Goal: Check status: Check status

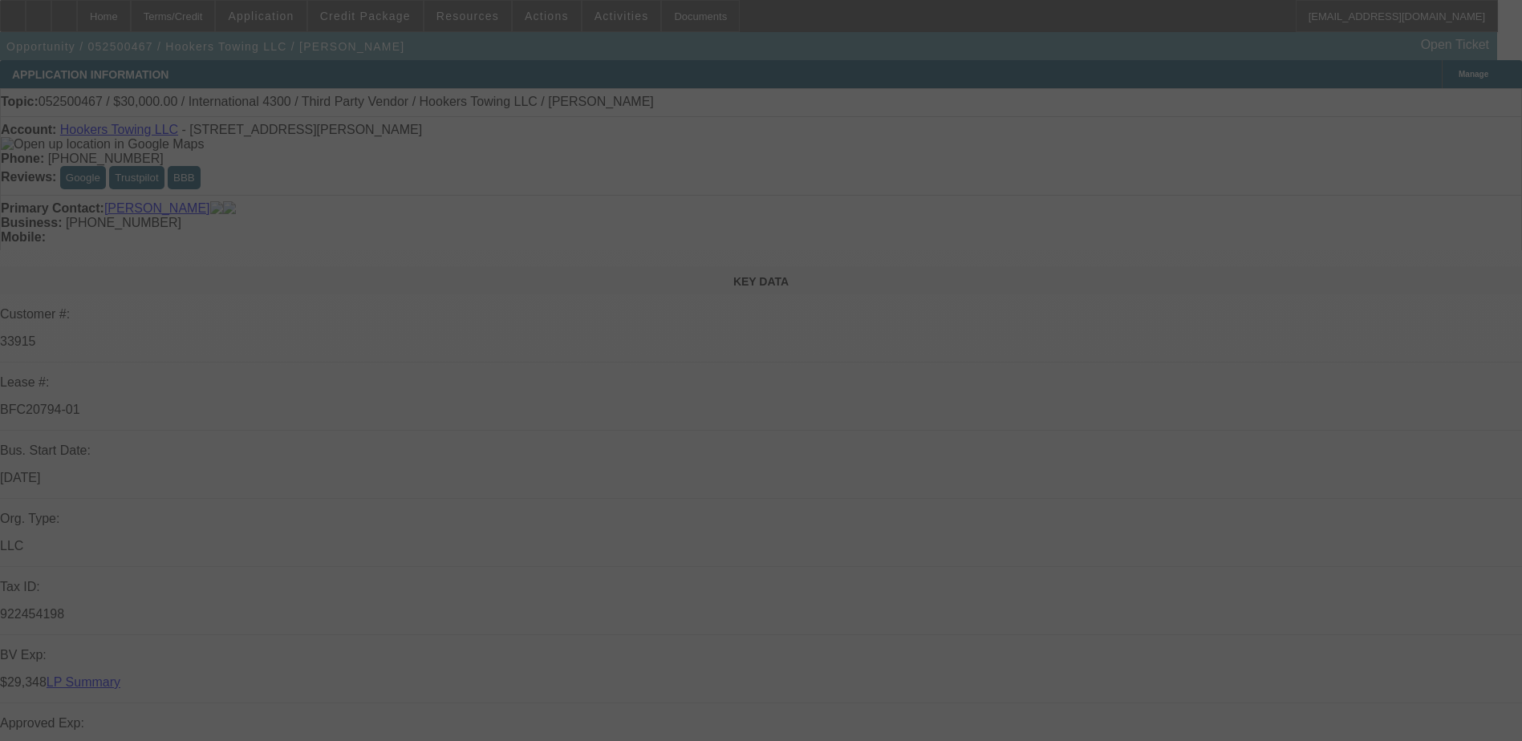
select select "0"
select select "2"
select select "0.1"
select select "0.2"
select select "2"
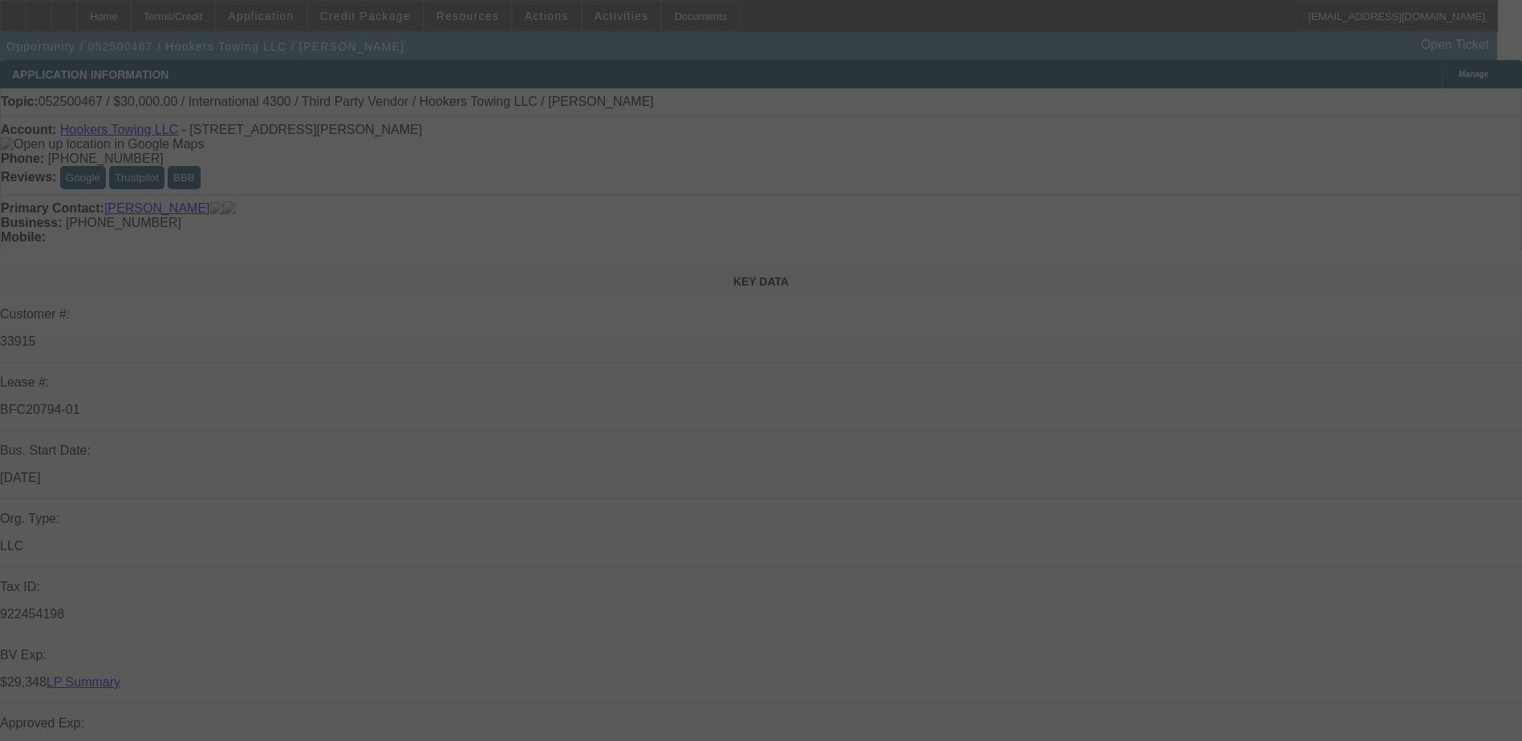
select select "0.1"
select select "0"
select select "2"
select select "0.1"
select select "0.2"
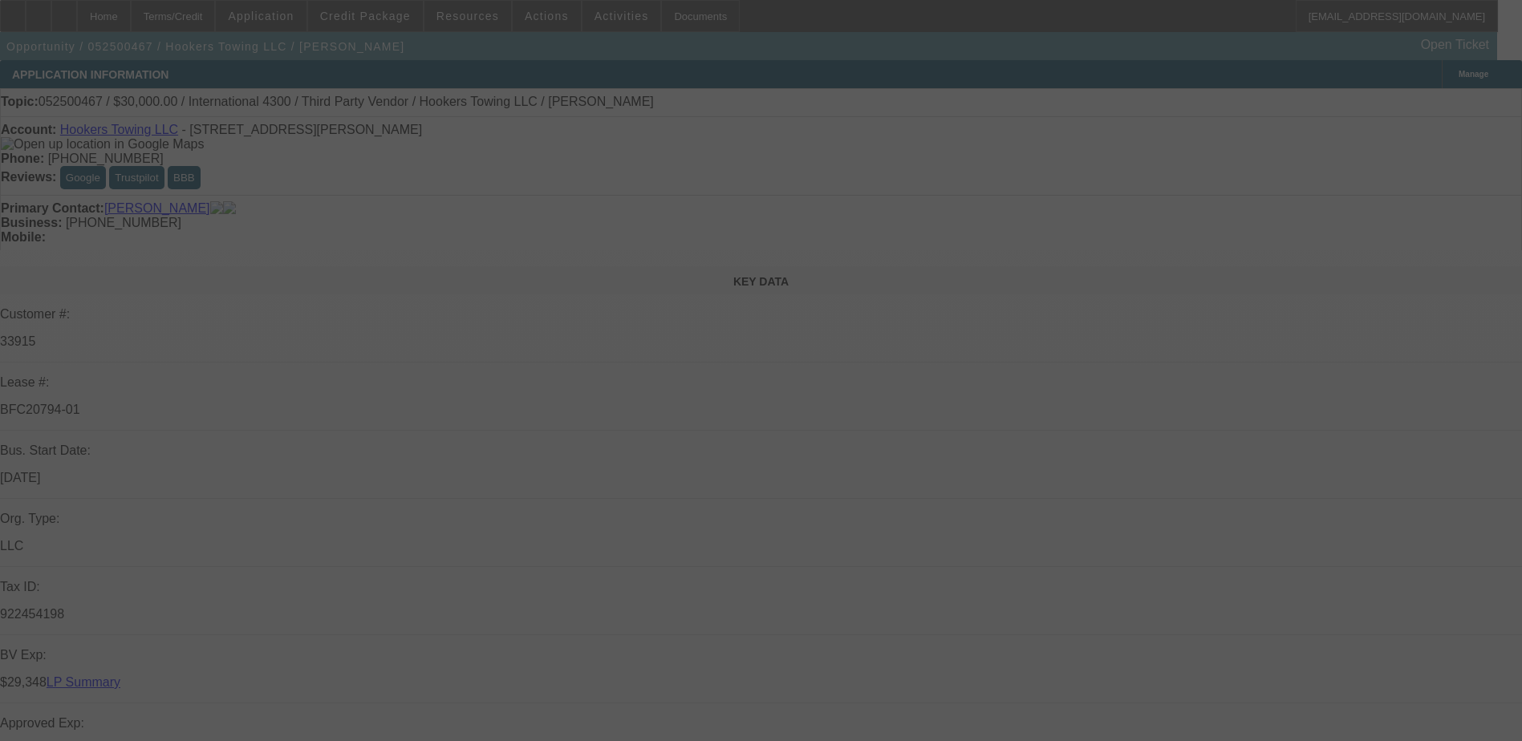
select select "2"
select select "0.1"
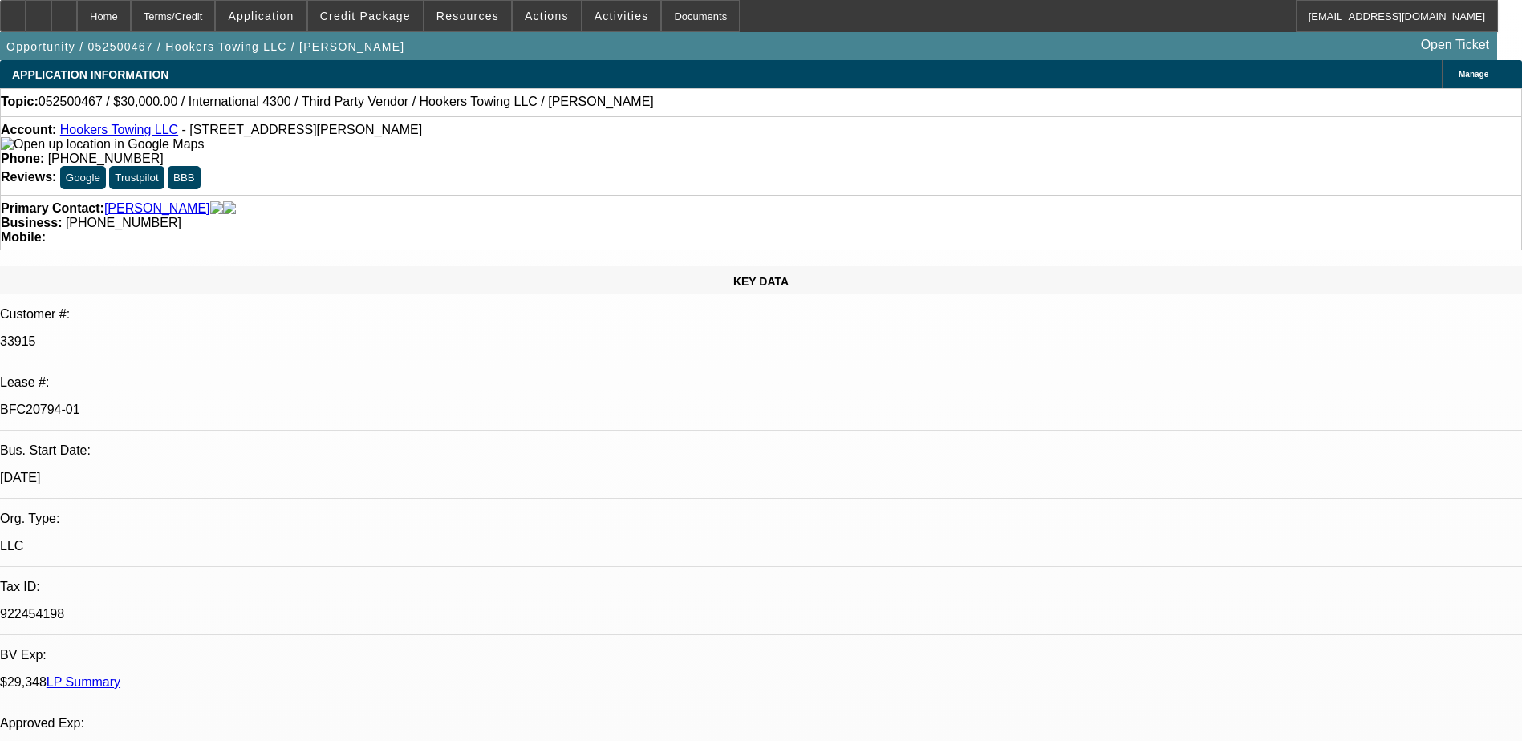
select select "1"
select select "2"
select select "4"
select select "1"
select select "2"
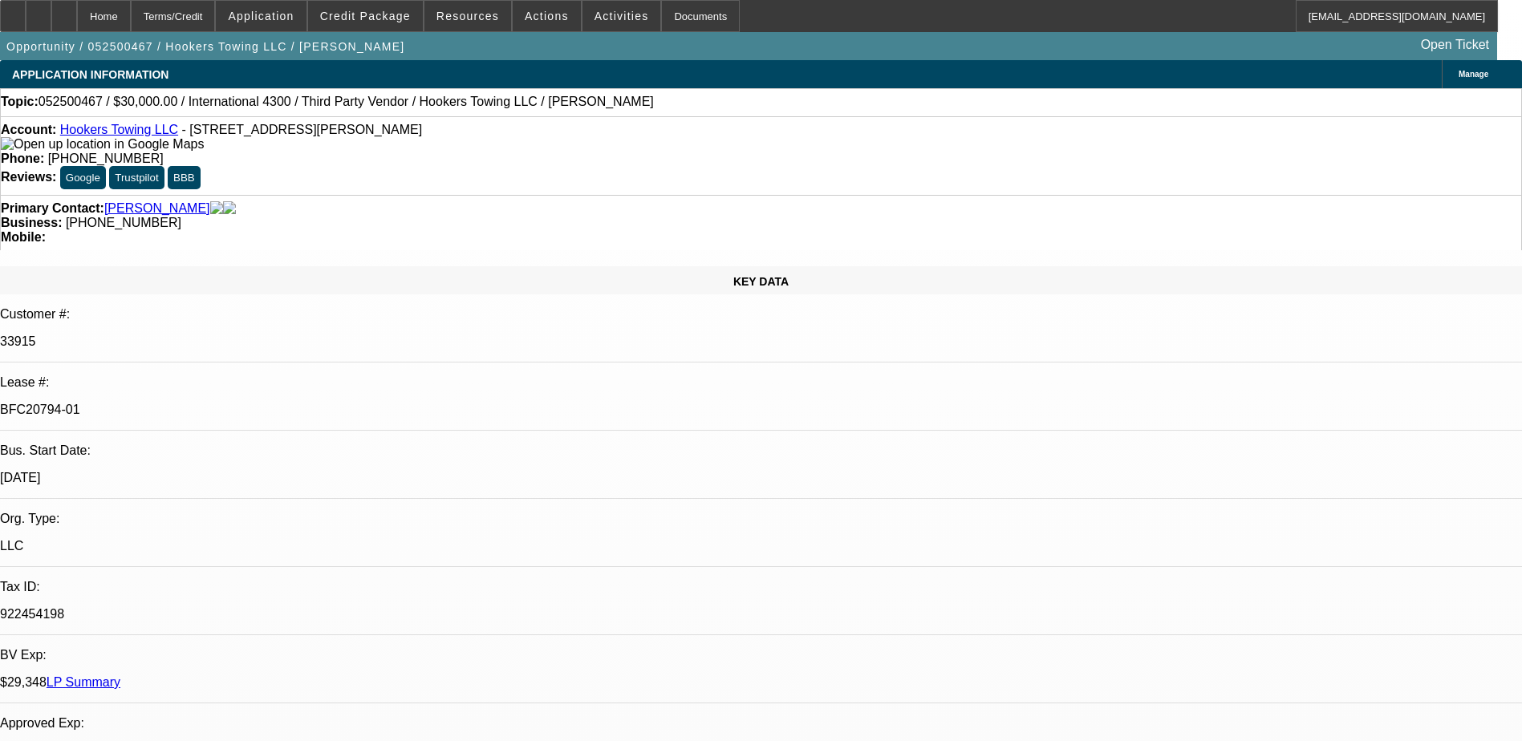
select select "4"
select select "1"
select select "2"
select select "4"
select select "1"
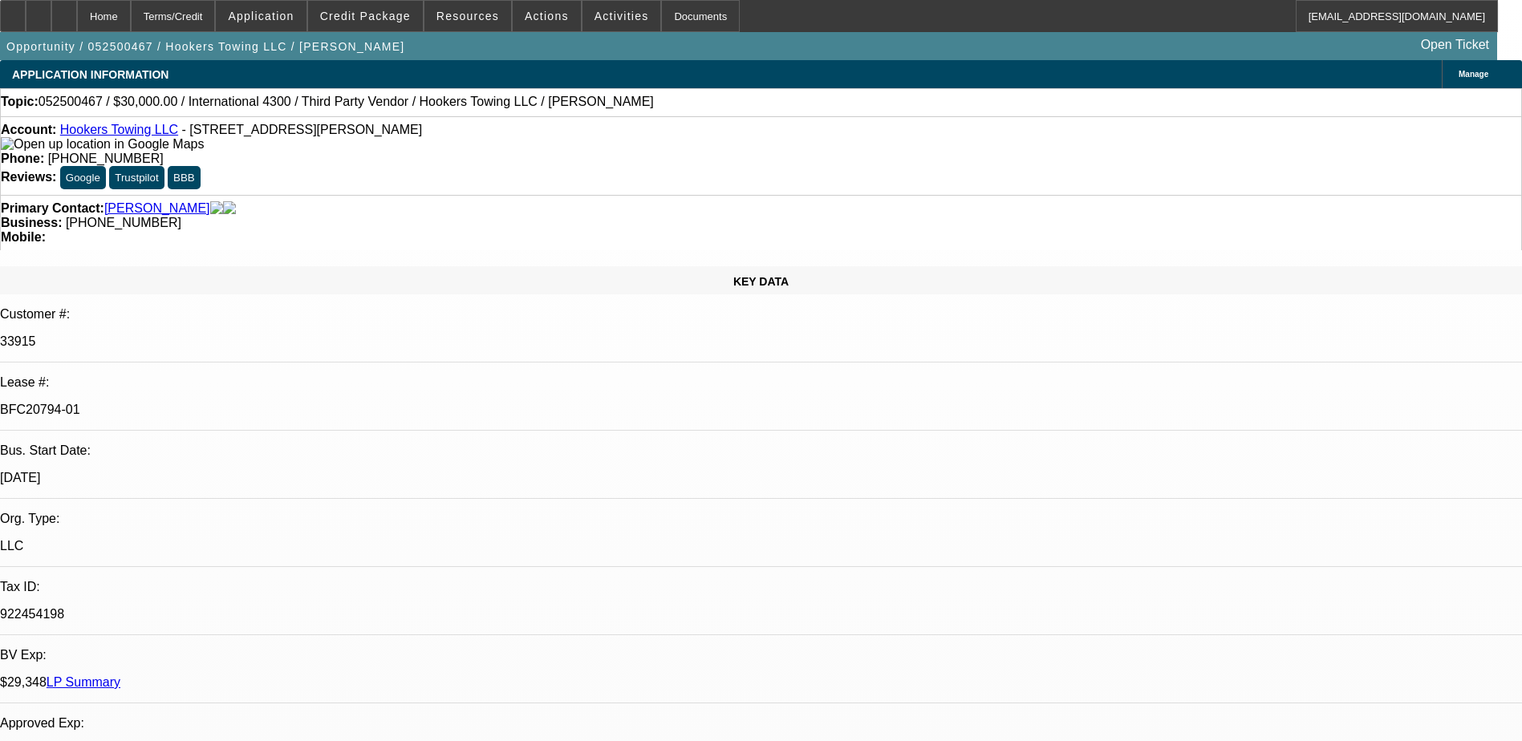
select select "2"
select select "4"
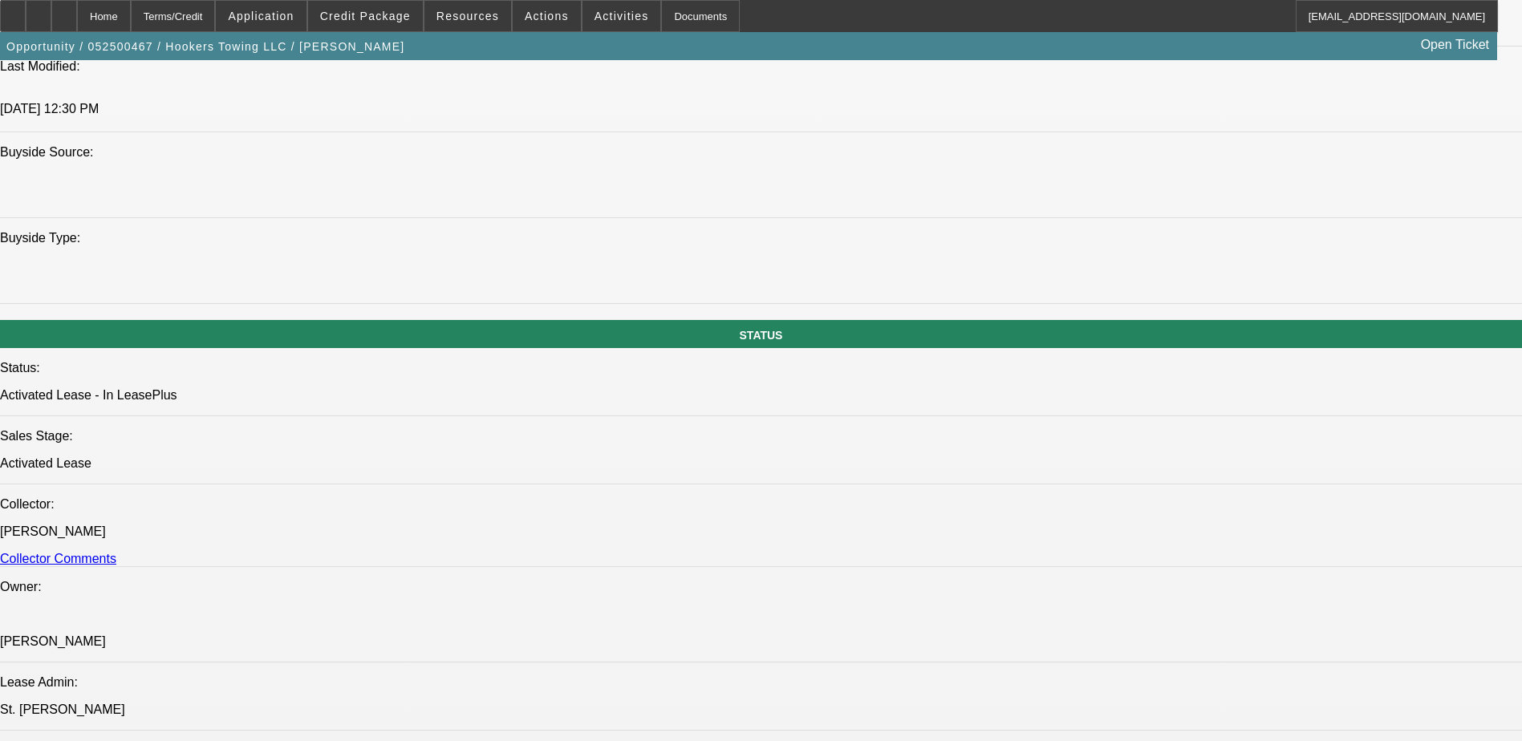
scroll to position [1364, 0]
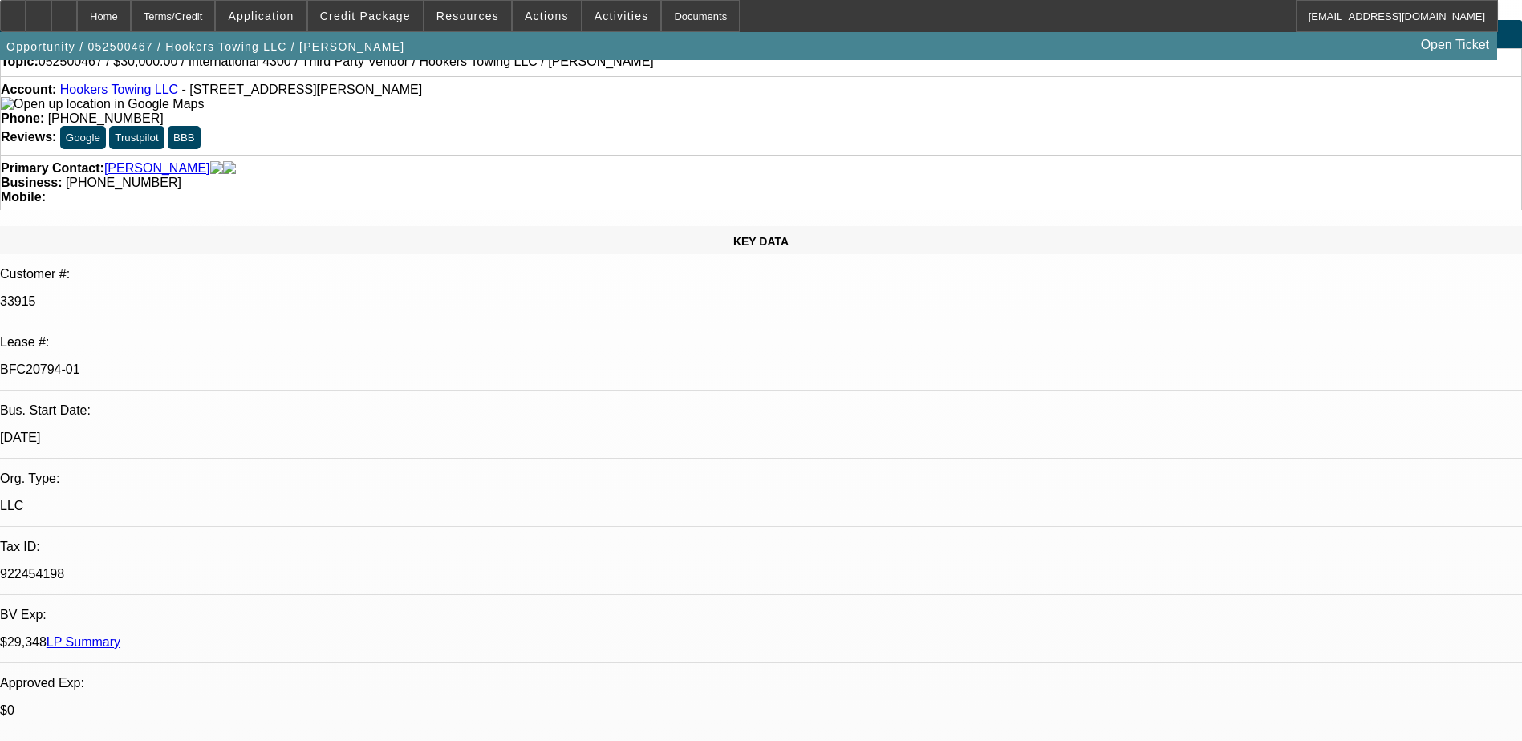
scroll to position [0, 0]
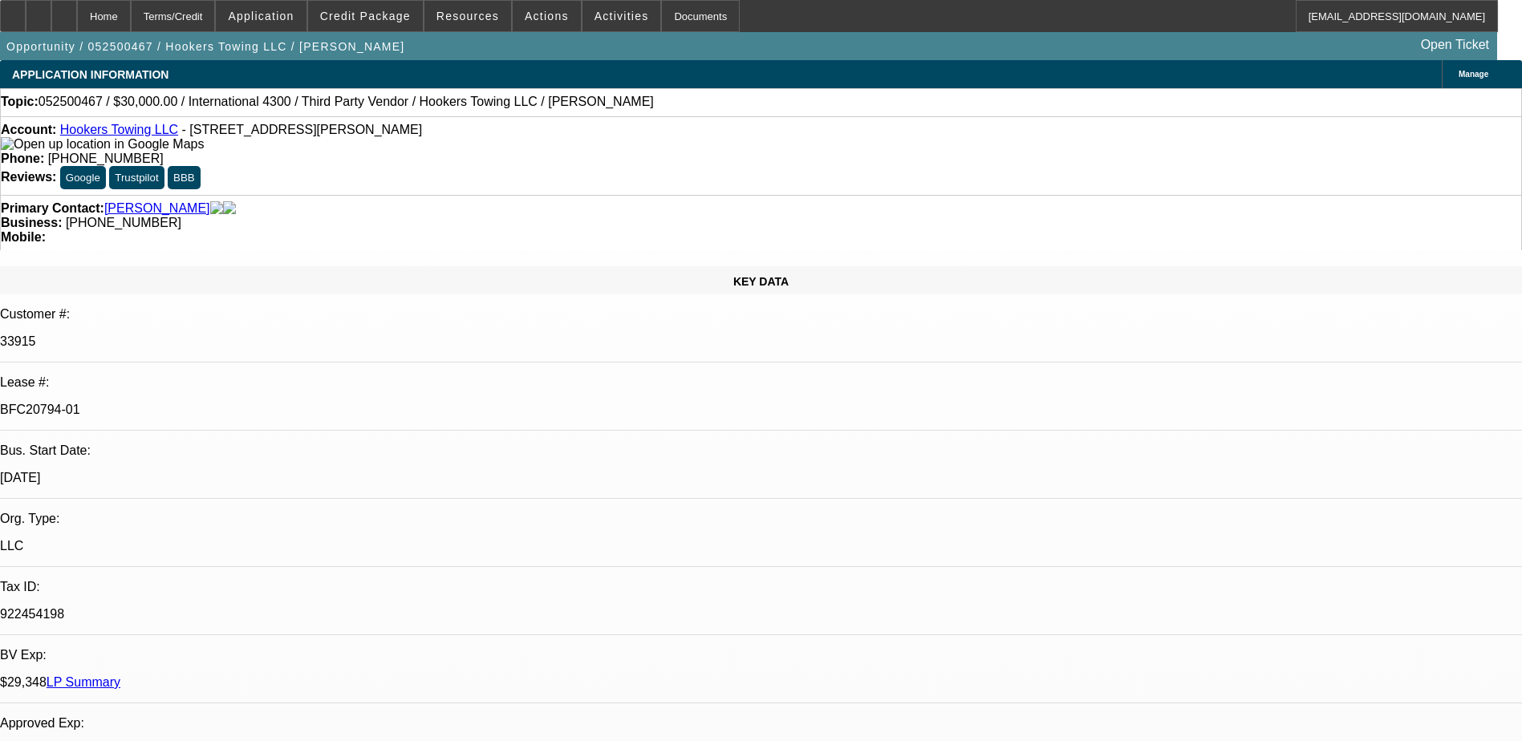
click at [120, 676] on link "LP Summary" at bounding box center [84, 683] width 74 height 14
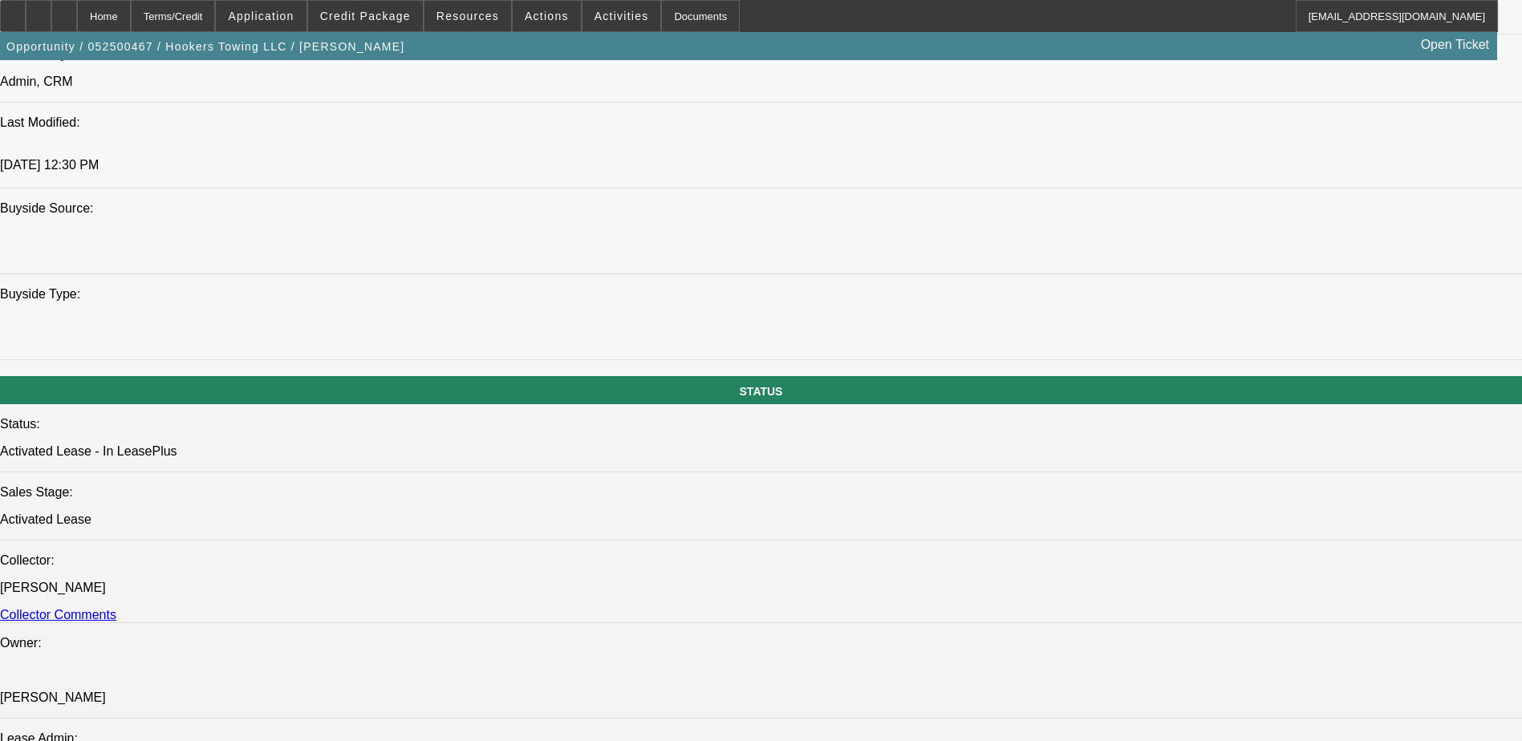
scroll to position [1925, 0]
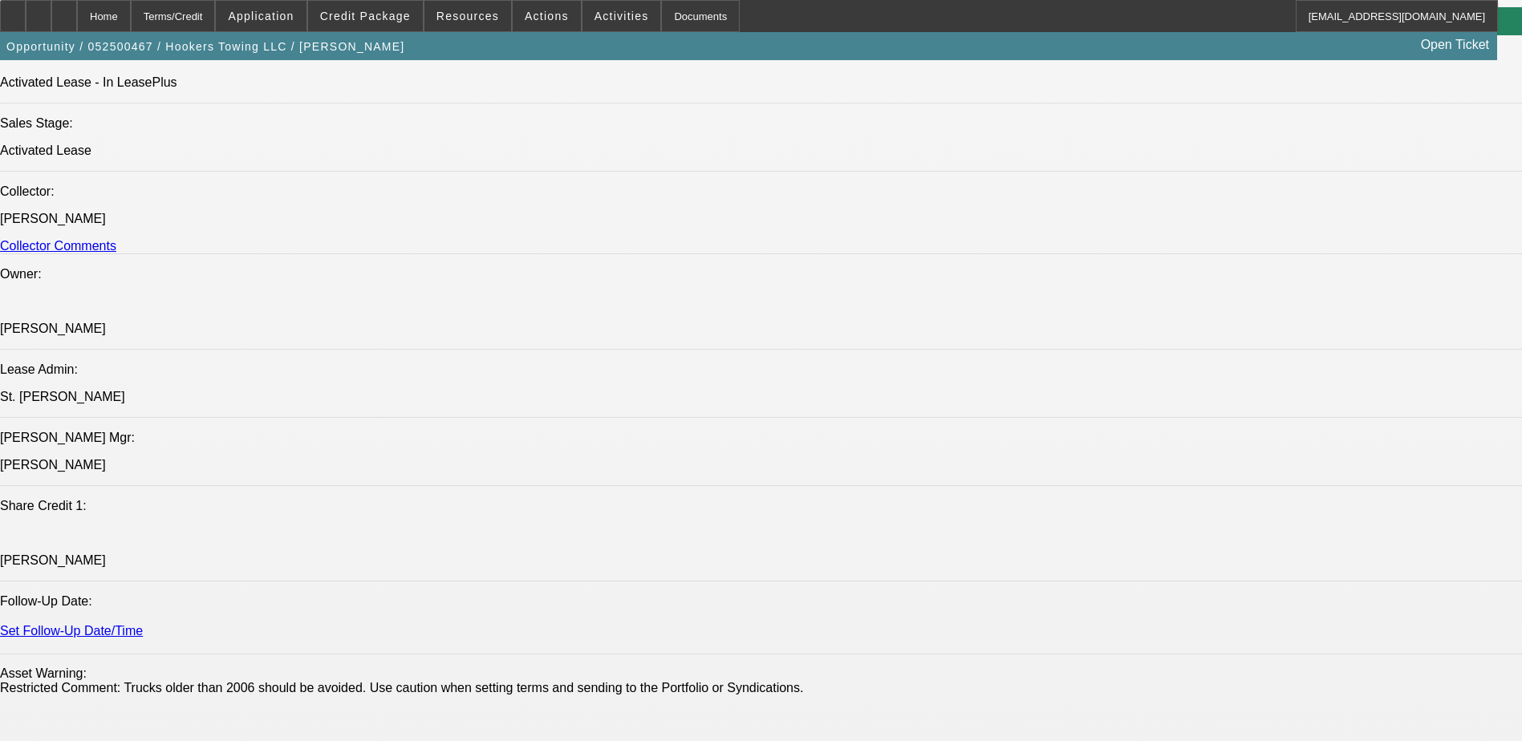
scroll to position [1685, 0]
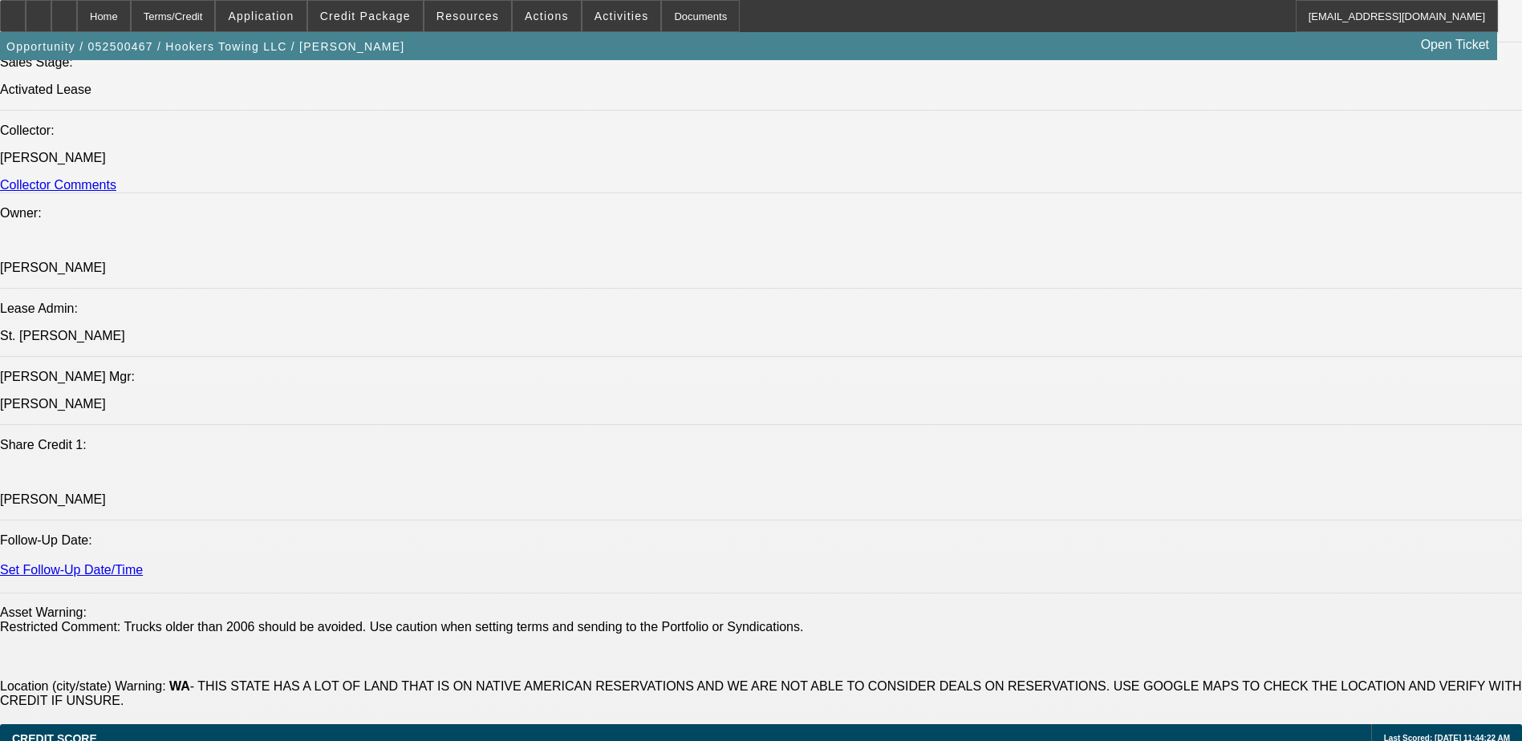
scroll to position [2006, 0]
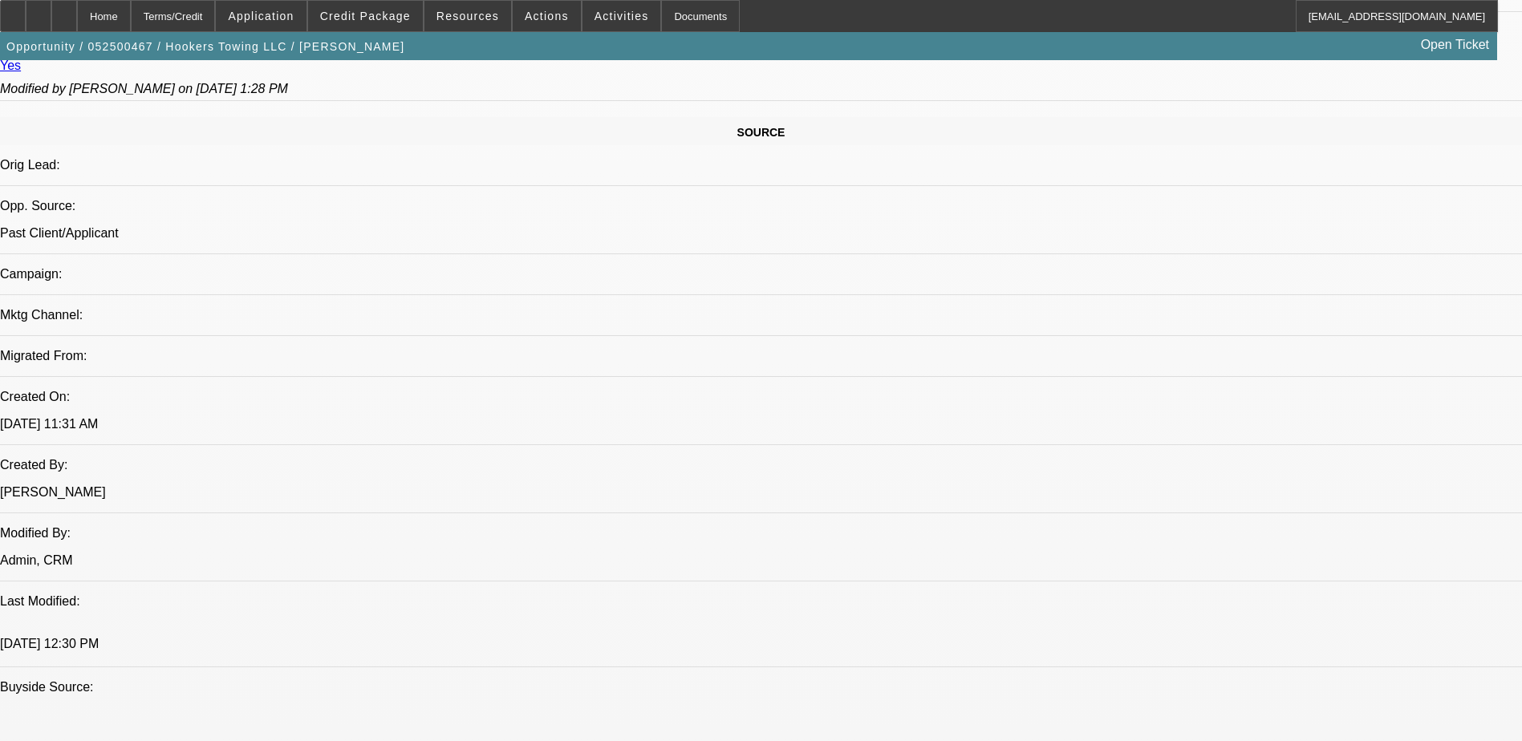
scroll to position [963, 0]
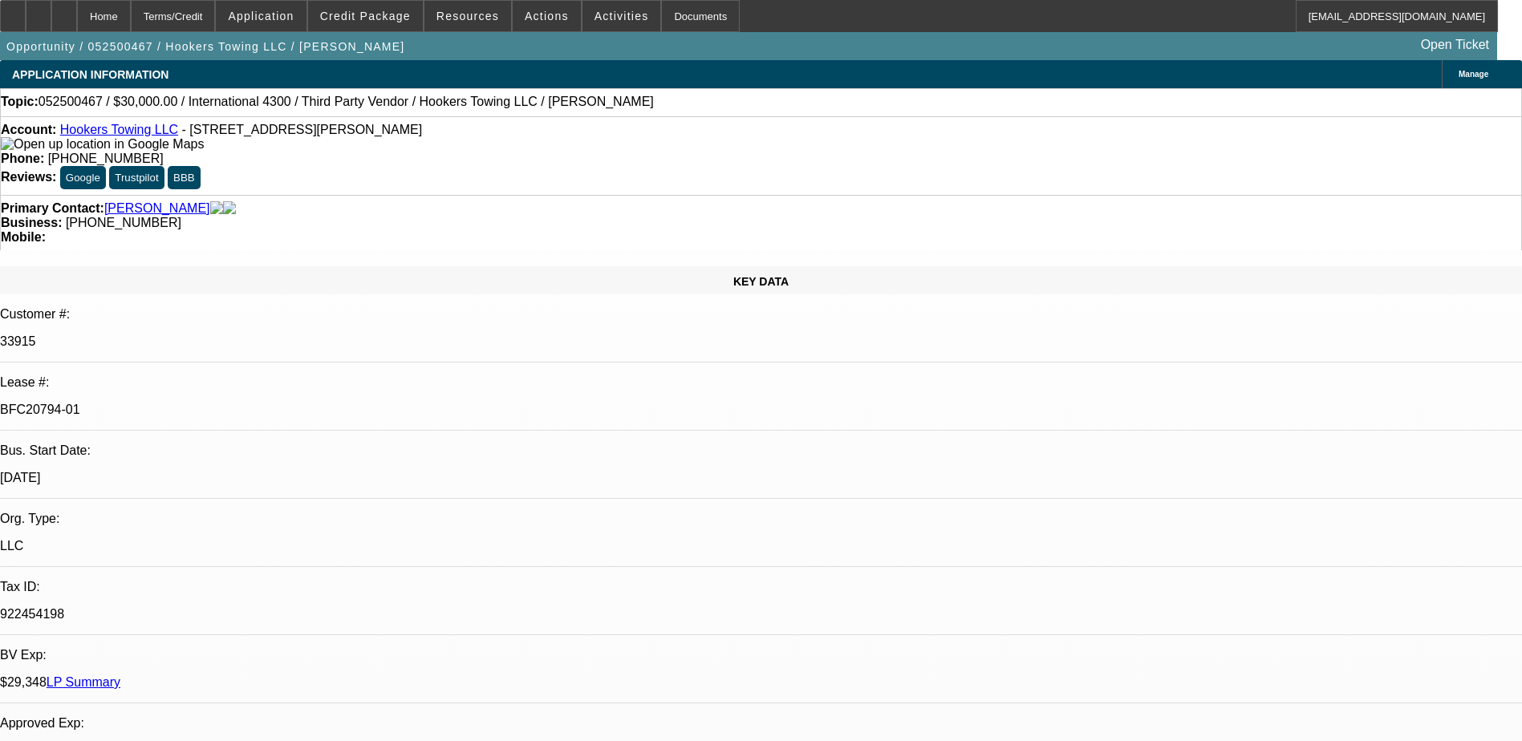
select select "0"
select select "2"
select select "0.1"
select select "0.2"
select select "2"
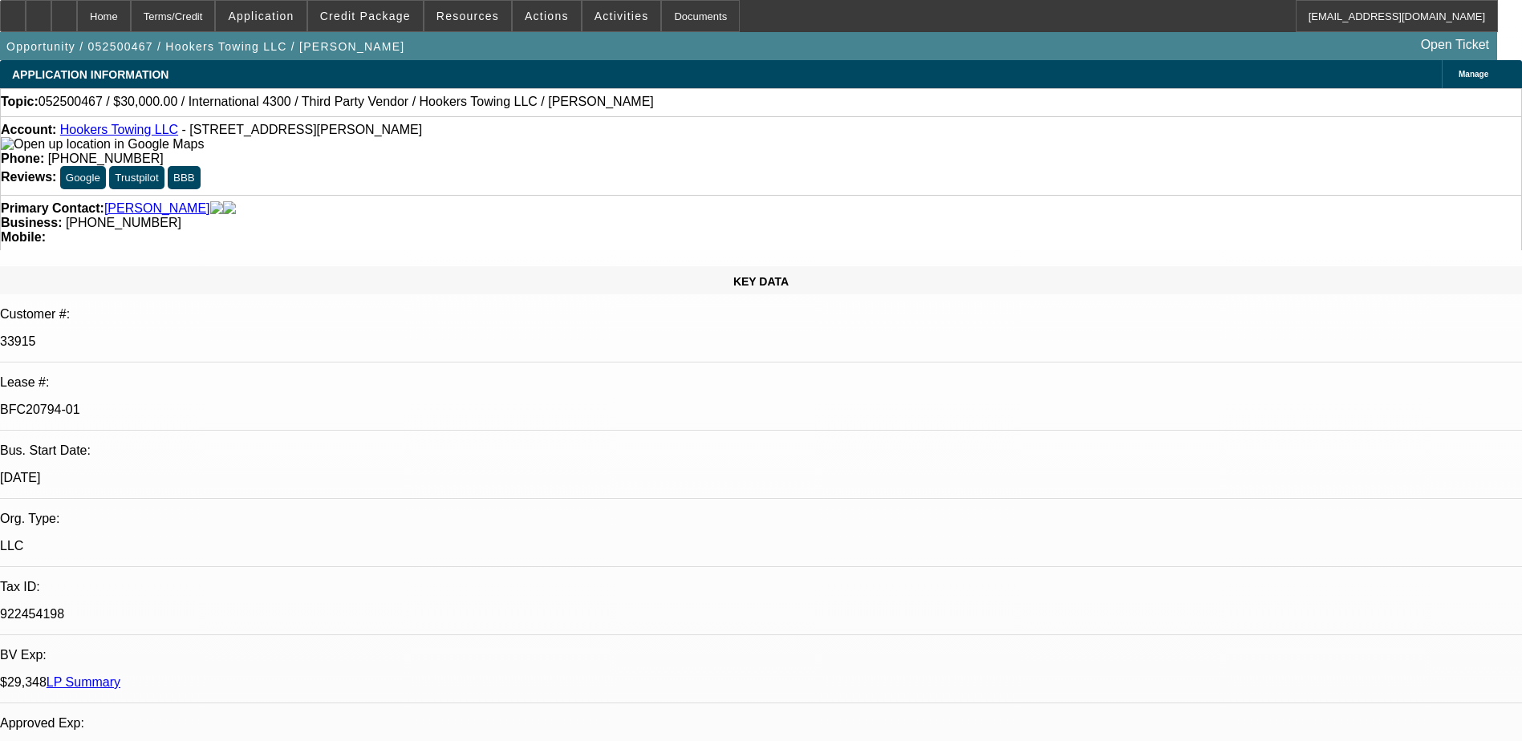
select select "0.1"
select select "0"
select select "2"
select select "0.1"
select select "0.2"
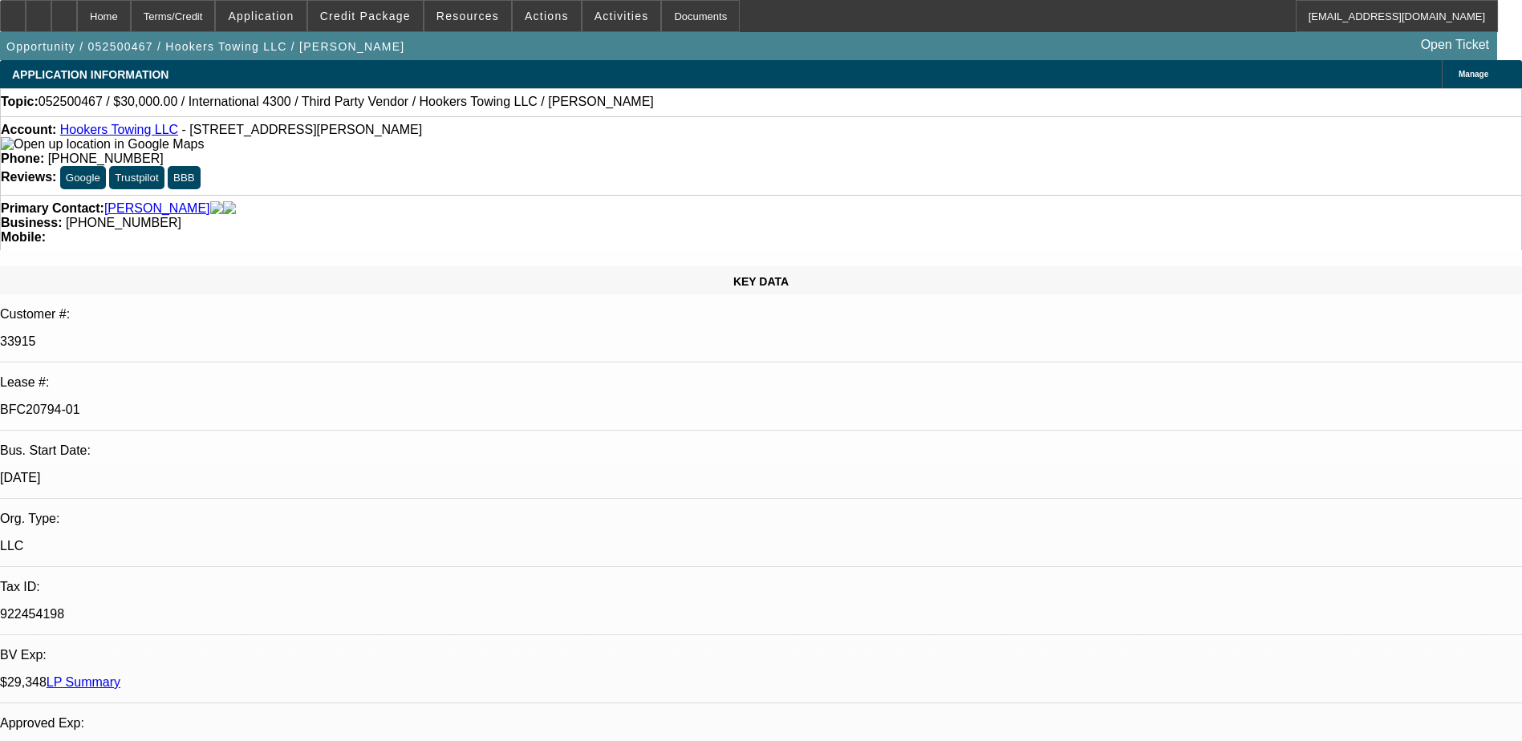
select select "2"
select select "0.1"
select select "1"
select select "2"
select select "4"
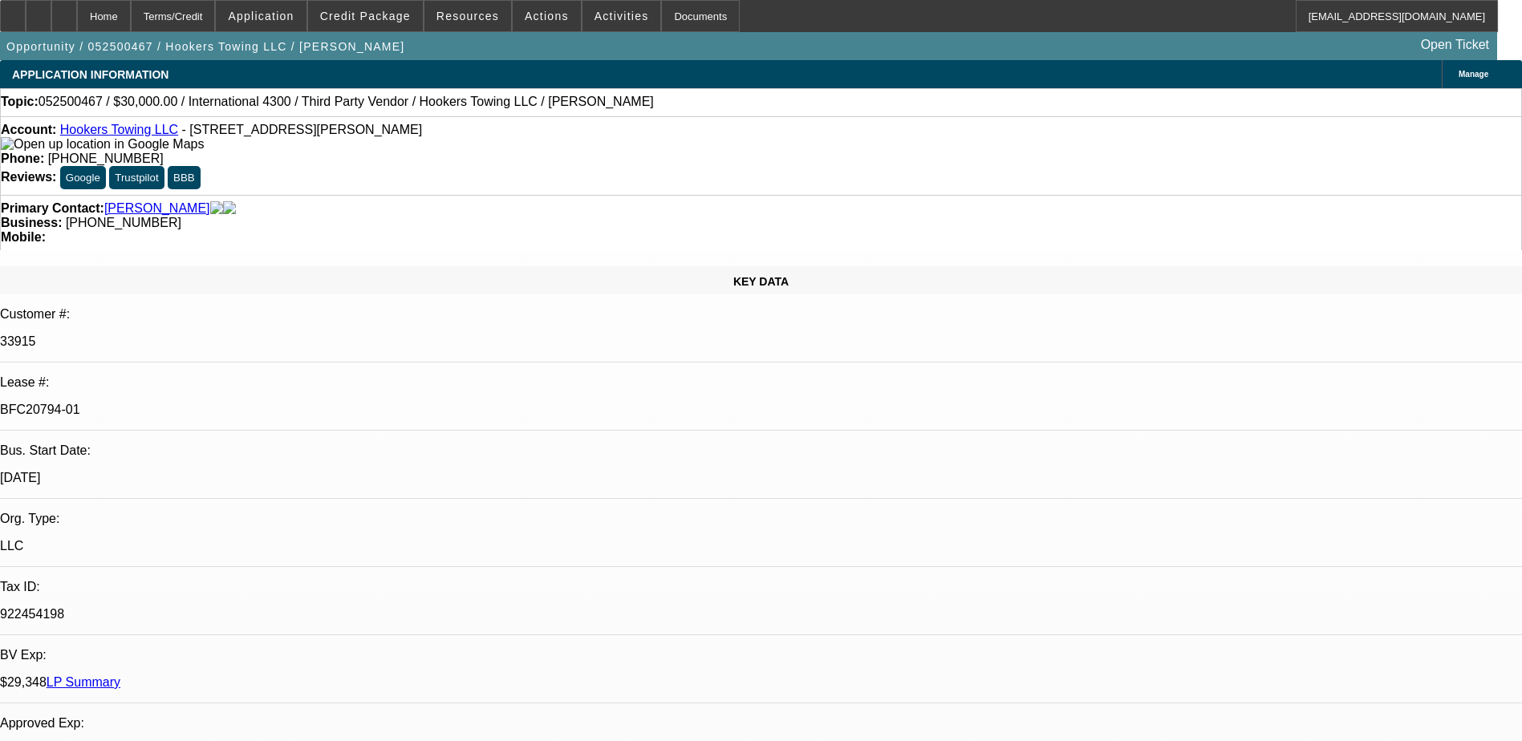
select select "1"
select select "2"
select select "4"
select select "1"
select select "2"
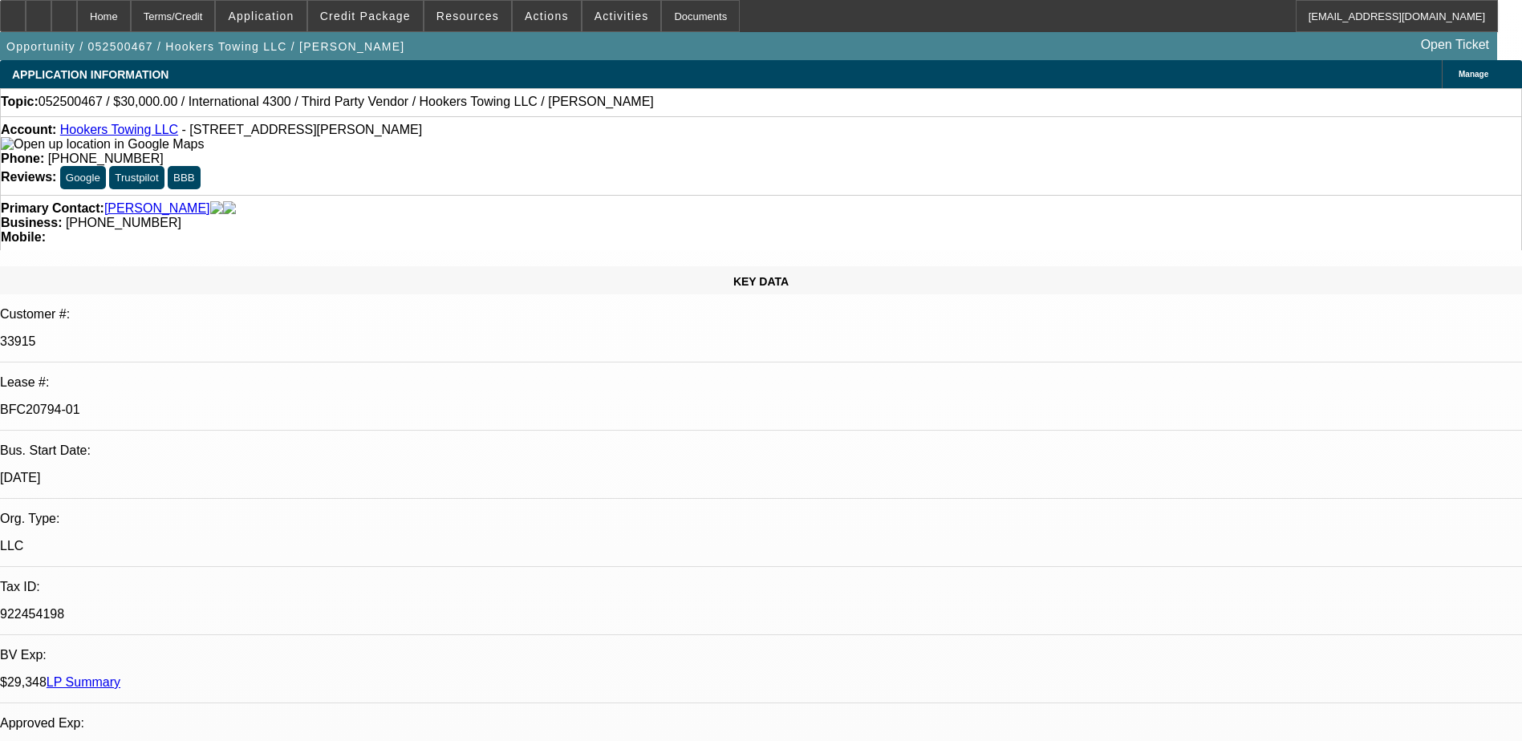
select select "4"
select select "1"
select select "2"
select select "4"
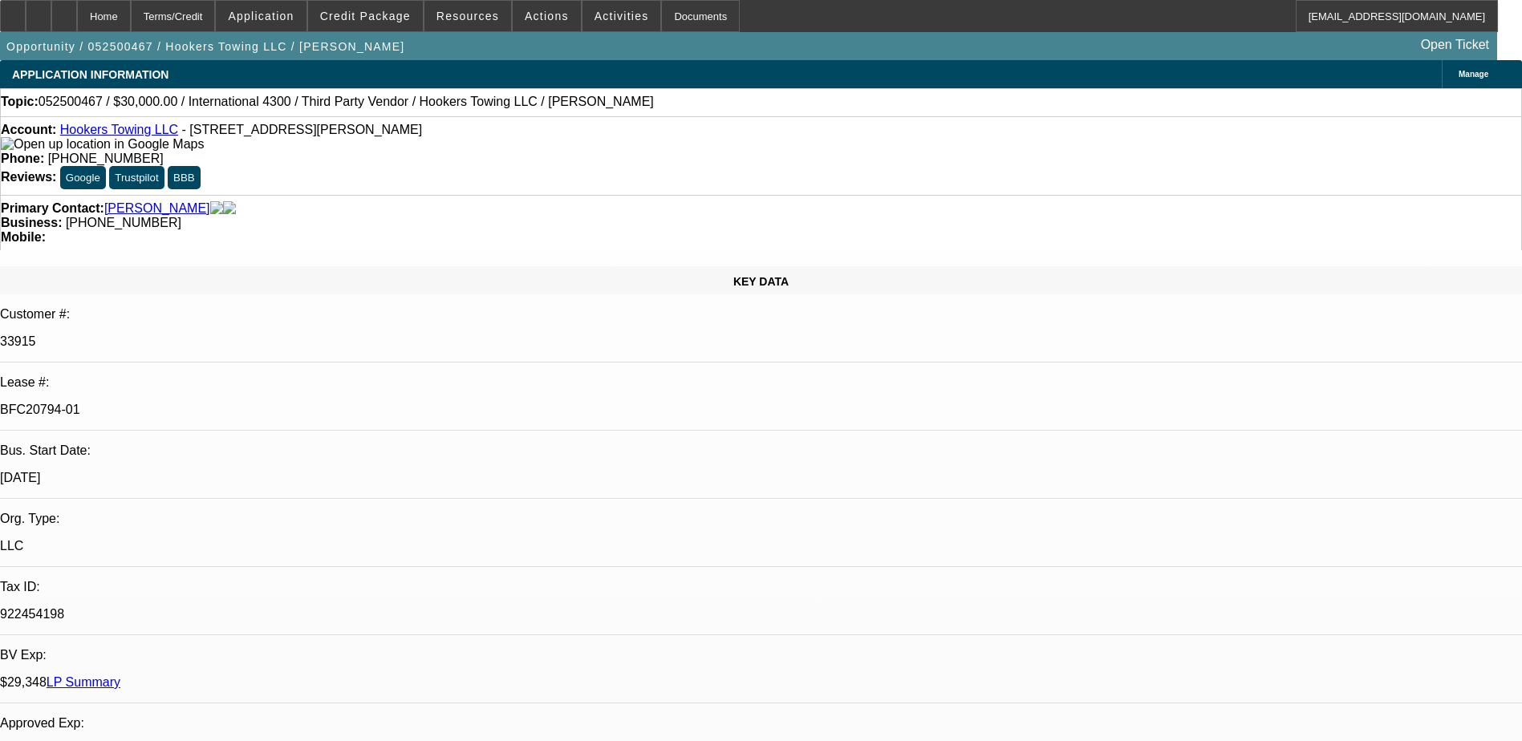
click at [116, 148] on div "Account: Hookers Towing LLC - 602 E Spruce Ave, Montesano, WA 98563" at bounding box center [761, 137] width 1520 height 29
click at [118, 135] on link "Hookers Towing LLC" at bounding box center [119, 130] width 118 height 14
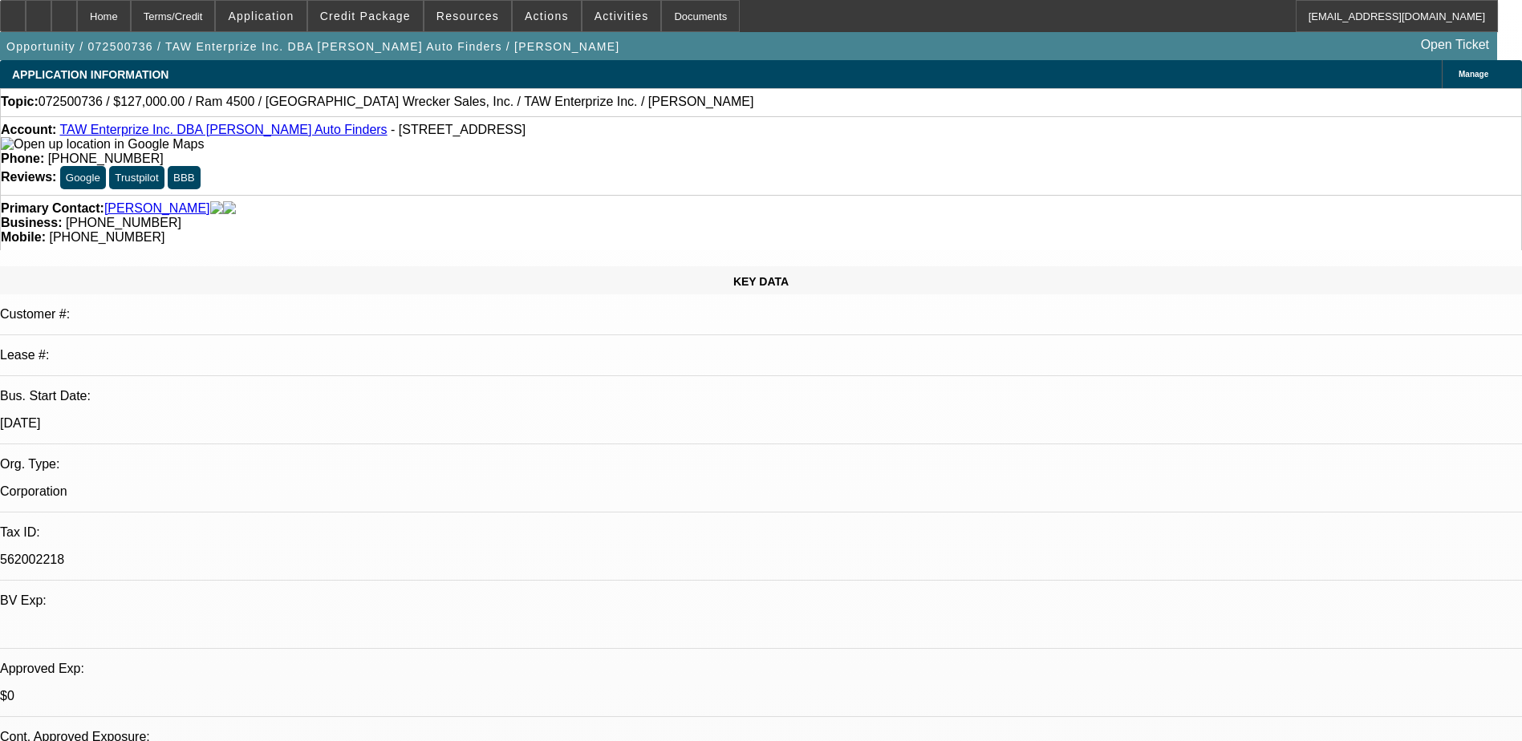
select select "0"
select select "0.1"
select select "0"
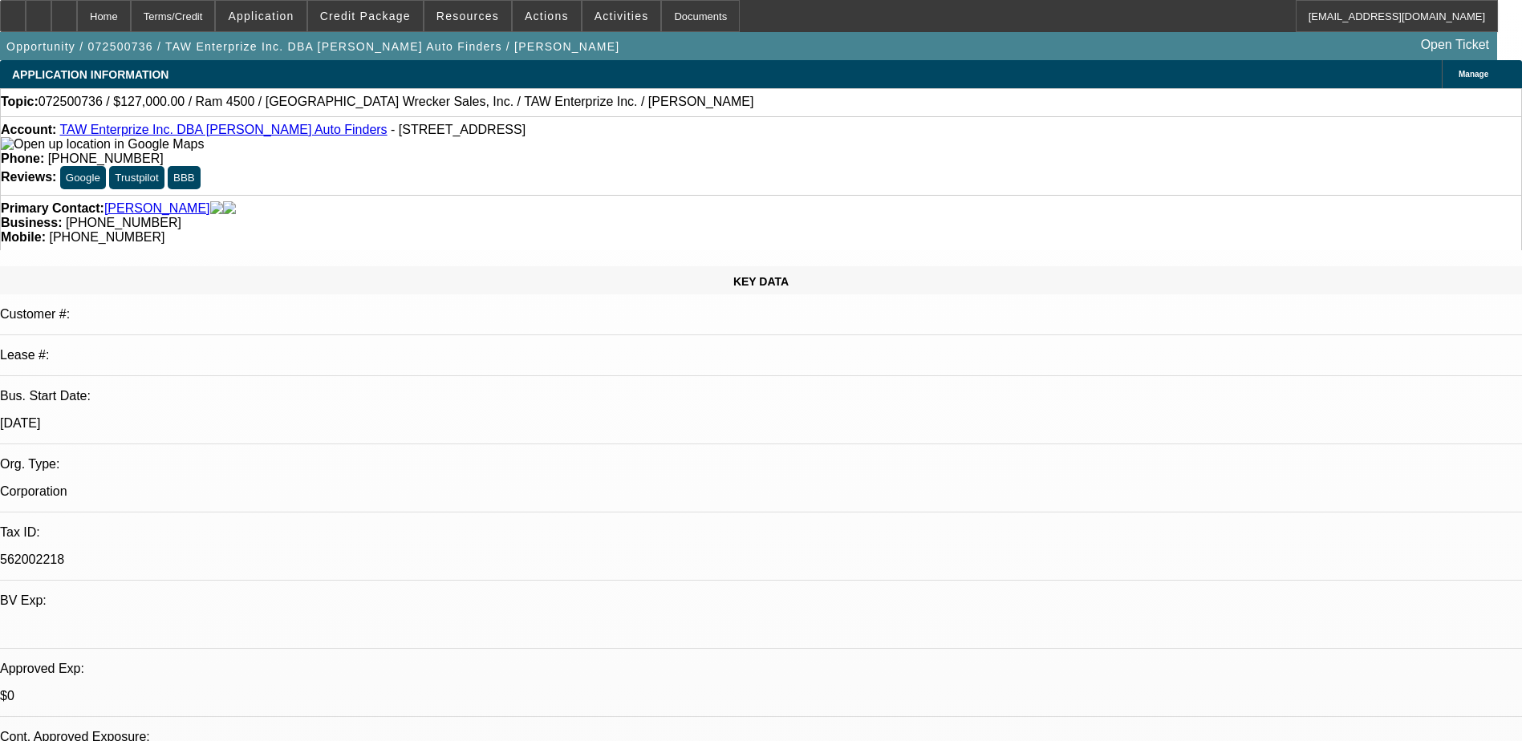
select select "0.1"
select select "0"
select select "0.1"
select select "0"
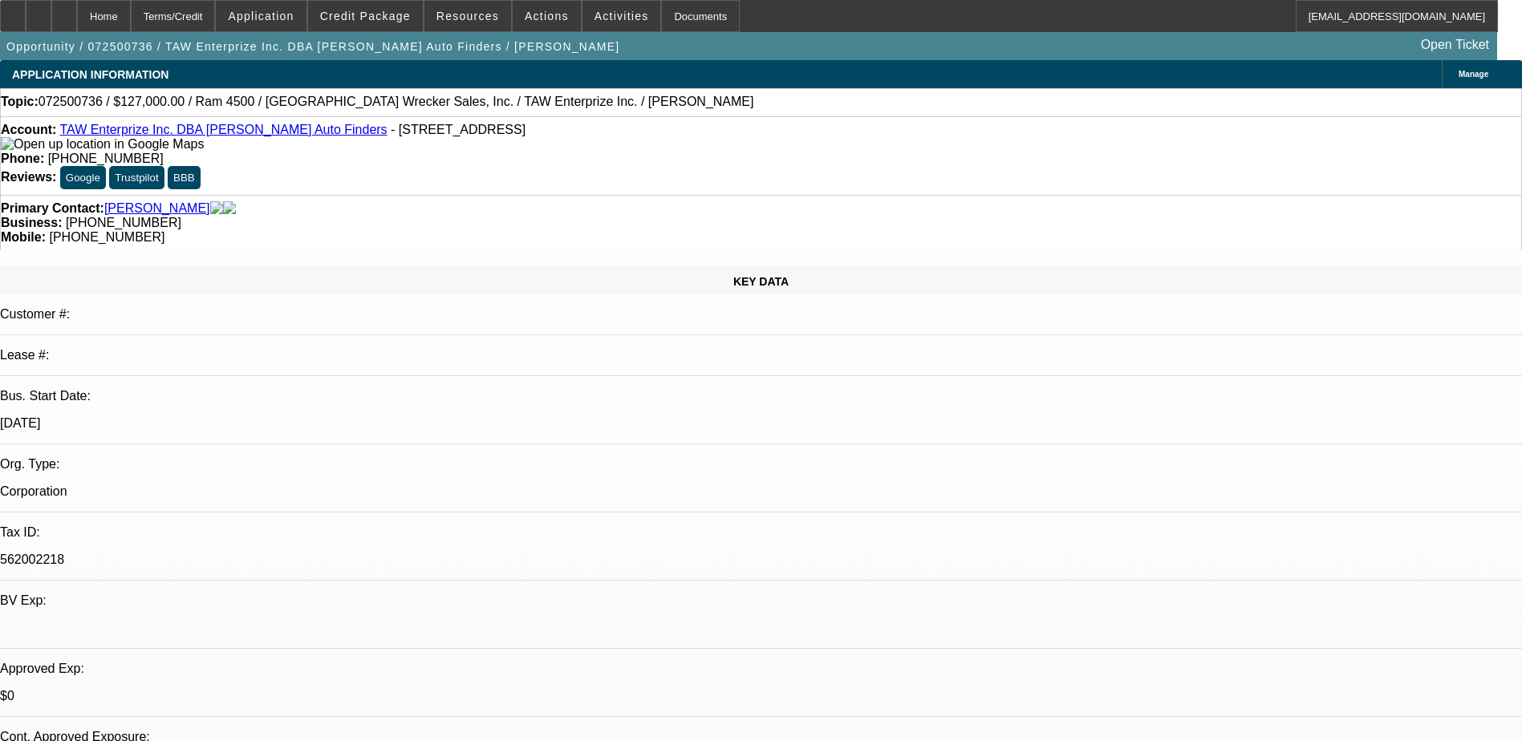
select select "0"
select select "1"
select select "2"
select select "4"
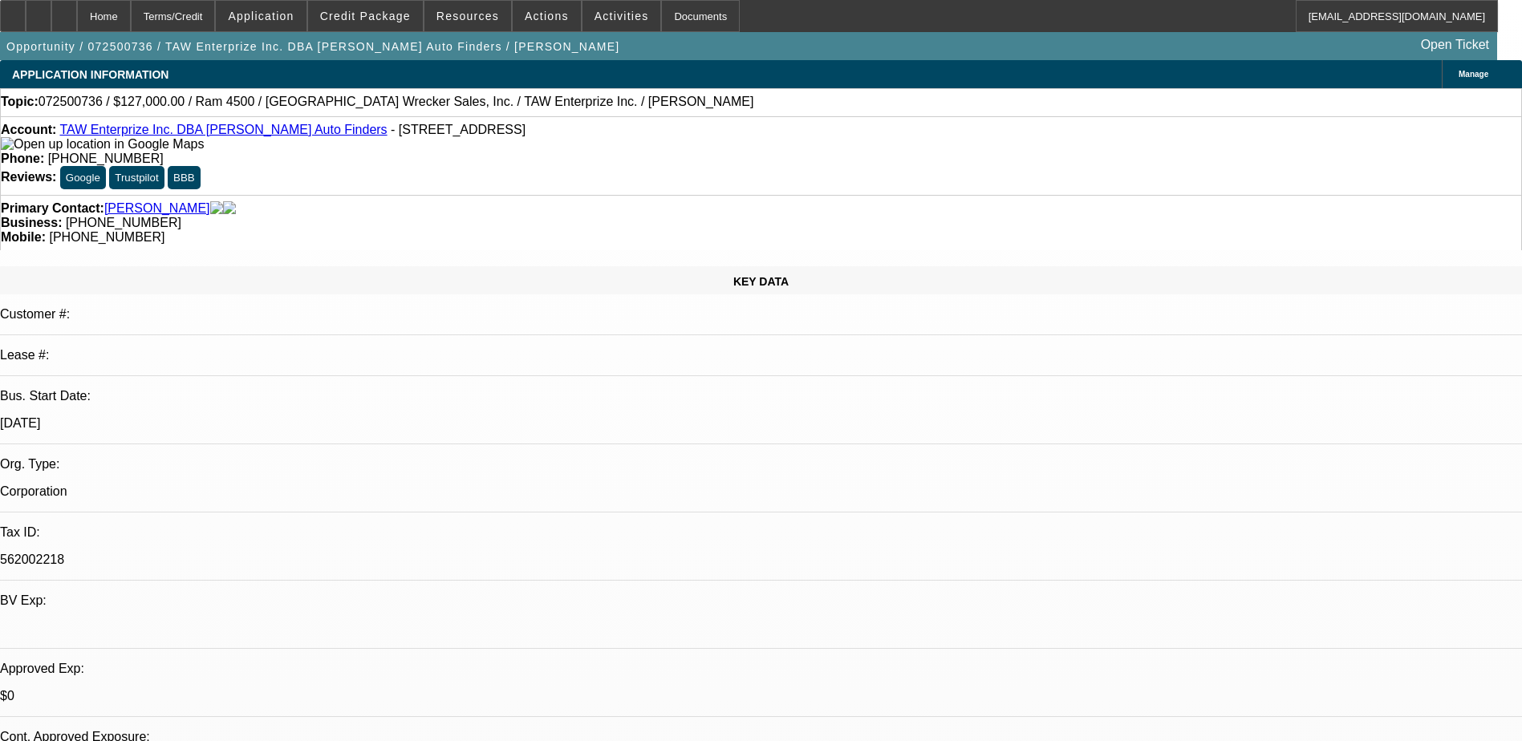
select select "1"
select select "2"
select select "4"
select select "1"
select select "3"
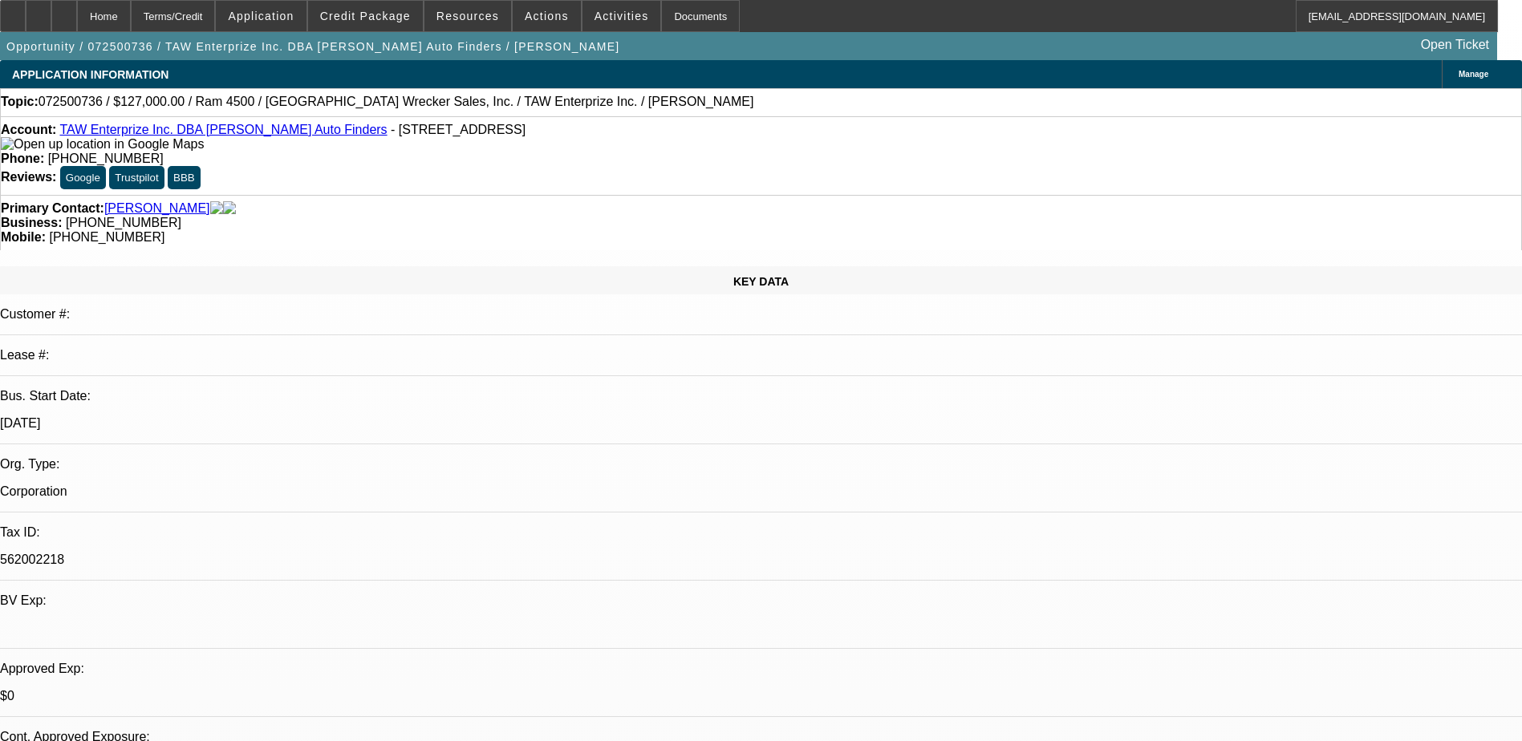
select select "4"
select select "1"
select select "3"
select select "6"
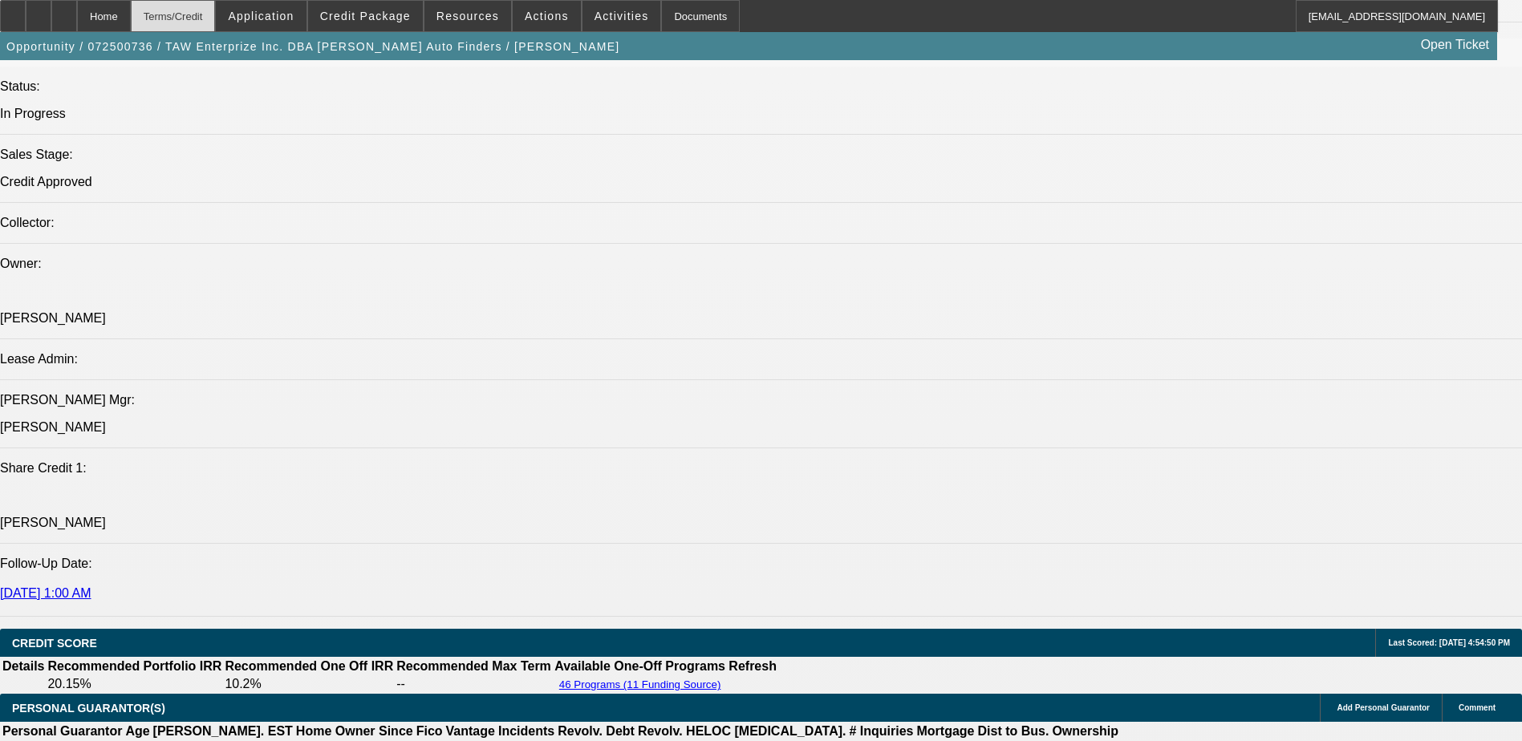
scroll to position [1845, 0]
